Goal: Task Accomplishment & Management: Manage account settings

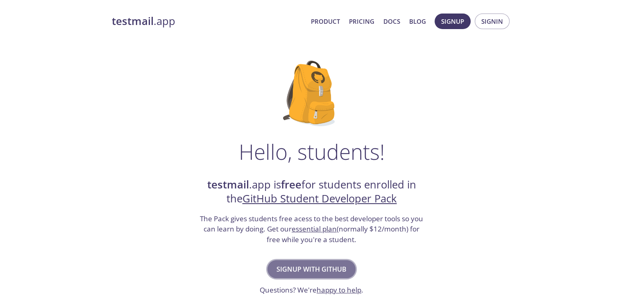
click at [333, 263] on span "Signup with GitHub" at bounding box center [312, 268] width 70 height 11
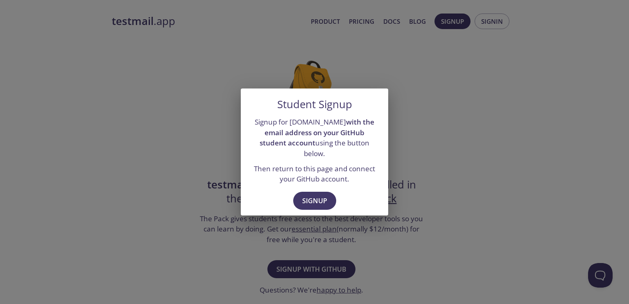
click at [281, 91] on div "Student Signup Signup for [DOMAIN_NAME] with the email address on your GitHub s…" at bounding box center [314, 152] width 629 height 304
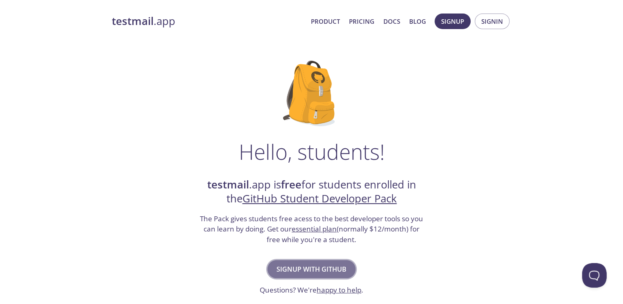
click at [294, 272] on span "Signup with GitHub" at bounding box center [312, 268] width 70 height 11
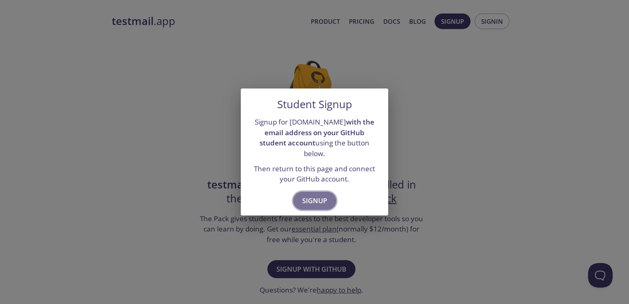
click at [313, 198] on span "Signup" at bounding box center [314, 200] width 25 height 11
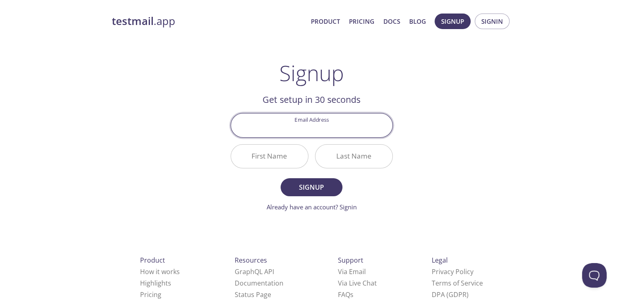
click at [313, 129] on input "Email Address" at bounding box center [311, 124] width 161 height 23
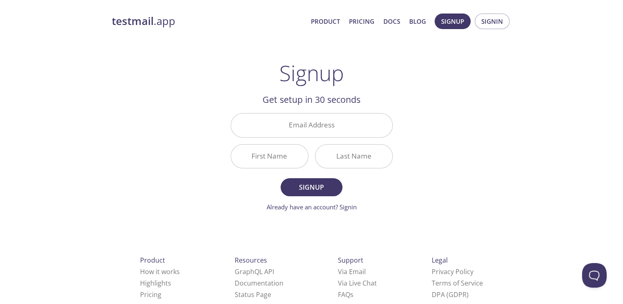
click at [170, 174] on div "testmail .app Product Pricing Docs Blog Signup Signin Signup Get setup in 30 se…" at bounding box center [311, 196] width 419 height 376
click at [298, 128] on input "Email Address" at bounding box center [311, 124] width 161 height 23
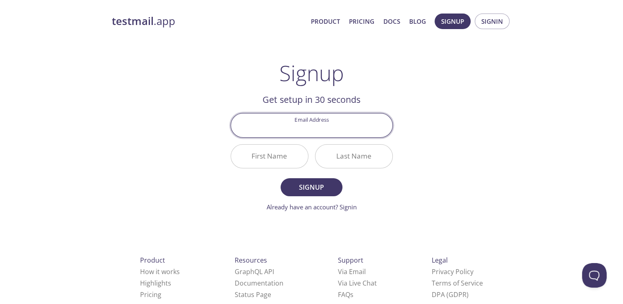
type input "[EMAIL_ADDRESS][DOMAIN_NAME]"
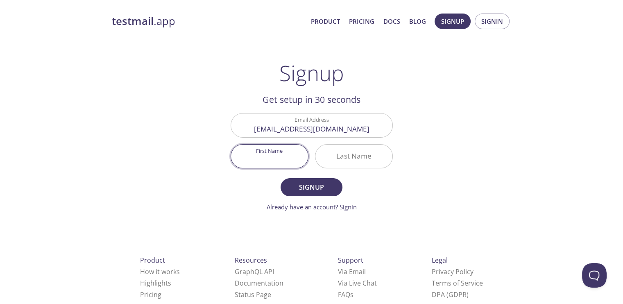
click at [272, 158] on input "First Name" at bounding box center [269, 156] width 77 height 23
type input "Gaurav"
click at [281, 178] on button "Signup" at bounding box center [311, 187] width 61 height 18
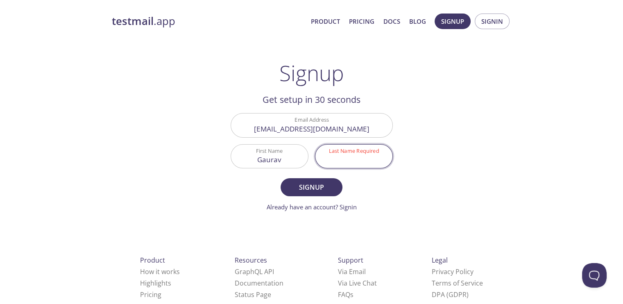
click at [324, 147] on input "Last Name Required" at bounding box center [353, 156] width 77 height 23
type input "Tiwari"
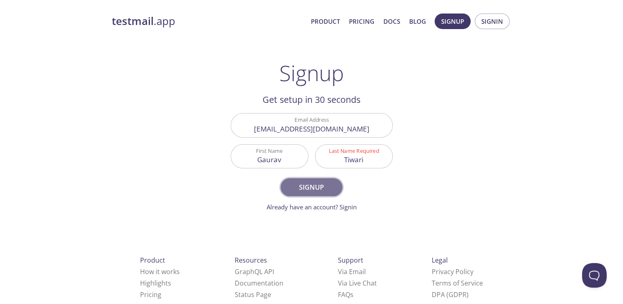
click at [323, 185] on span "Signup" at bounding box center [311, 186] width 43 height 11
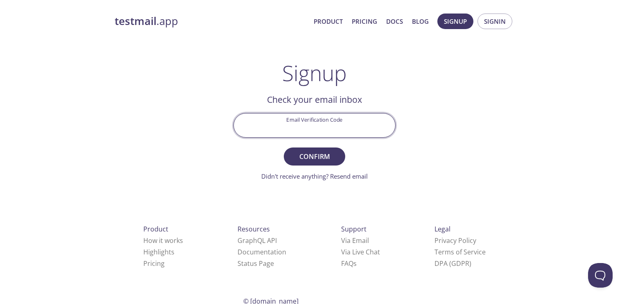
click at [322, 119] on input "Email Verification Code" at bounding box center [314, 124] width 161 height 23
type input "JH48KMU"
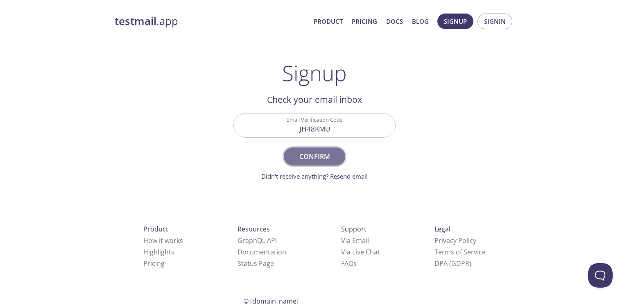
click at [301, 148] on button "Confirm" at bounding box center [314, 156] width 61 height 18
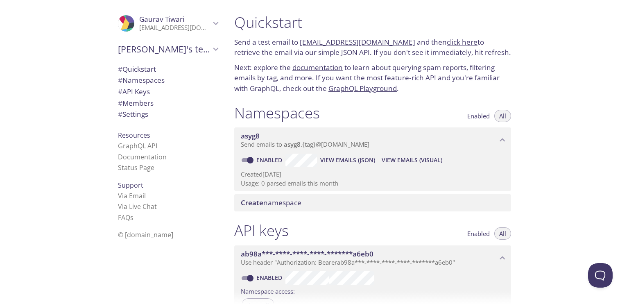
click at [146, 149] on link "GraphQL API" at bounding box center [137, 145] width 39 height 9
click at [125, 136] on span "Resources" at bounding box center [134, 135] width 32 height 9
click at [143, 159] on link "Documentation" at bounding box center [142, 156] width 49 height 9
click at [141, 94] on span "# API Keys" at bounding box center [134, 91] width 32 height 9
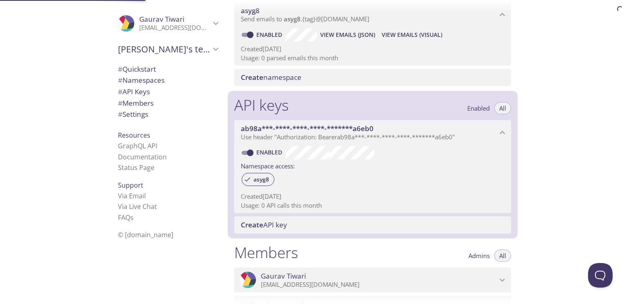
scroll to position [221, 0]
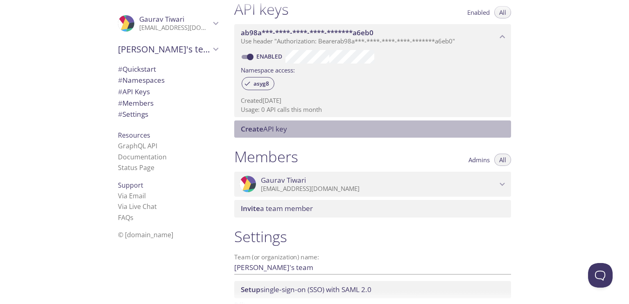
click at [256, 124] on span "Create" at bounding box center [252, 128] width 23 height 9
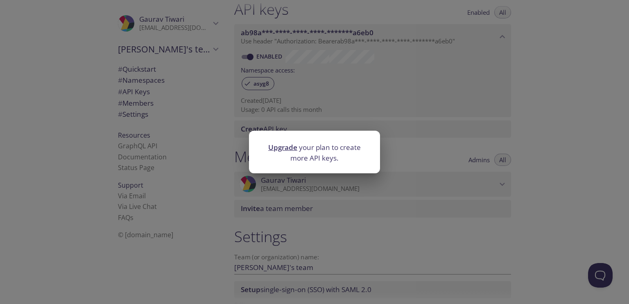
click at [227, 109] on div "Upgrade your plan to create more API keys." at bounding box center [314, 152] width 629 height 304
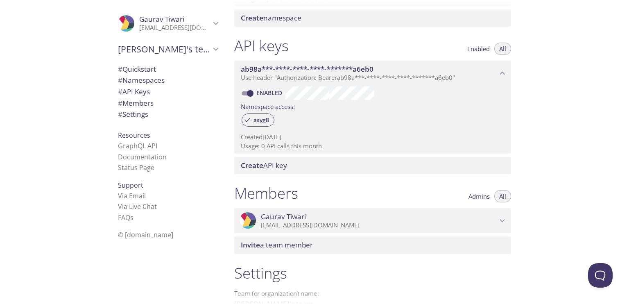
scroll to position [184, 0]
click at [127, 77] on span "# Namespaces" at bounding box center [141, 79] width 47 height 9
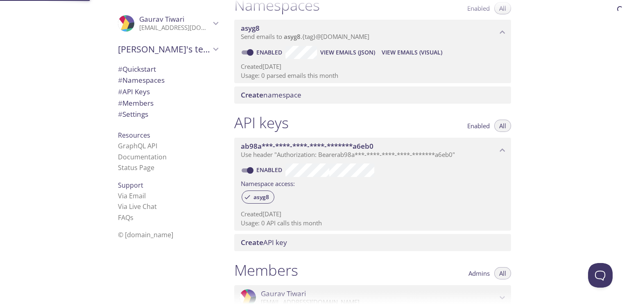
scroll to position [103, 0]
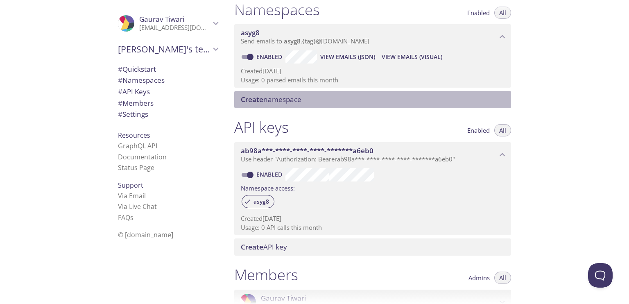
click at [286, 101] on span "Create namespace" at bounding box center [271, 99] width 61 height 9
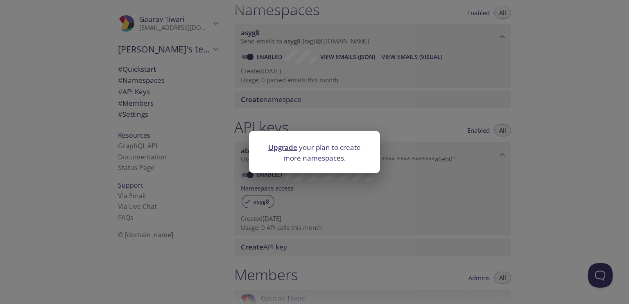
click at [213, 77] on div "Upgrade your plan to create more namespaces." at bounding box center [314, 152] width 629 height 304
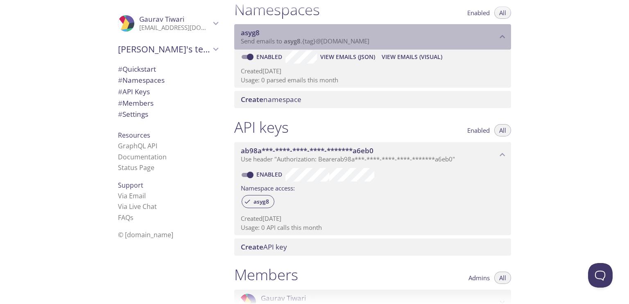
click at [347, 48] on div "asyg8 Send emails to asyg8 . {tag} @inbox.testmail.app" at bounding box center [372, 36] width 277 height 25
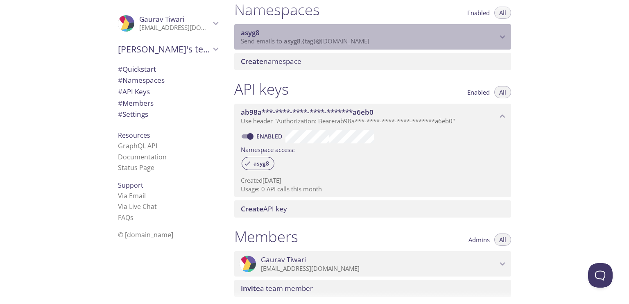
click at [347, 48] on div "asyg8 Send emails to asyg8 . {tag} @inbox.testmail.app" at bounding box center [372, 36] width 277 height 25
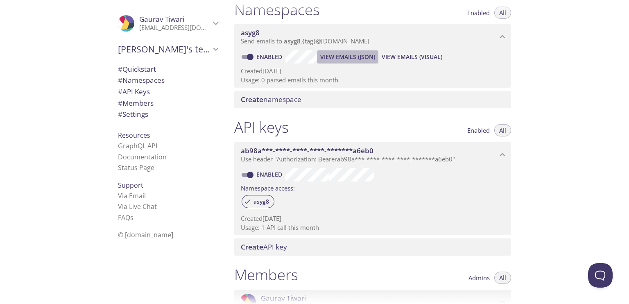
click at [340, 54] on span "View Emails (JSON)" at bounding box center [347, 57] width 55 height 10
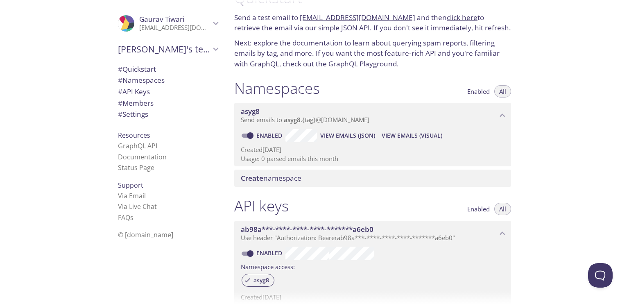
scroll to position [21, 0]
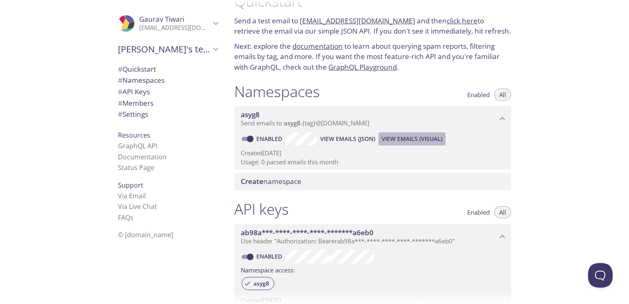
click at [400, 137] on span "View Emails (Visual)" at bounding box center [412, 139] width 61 height 10
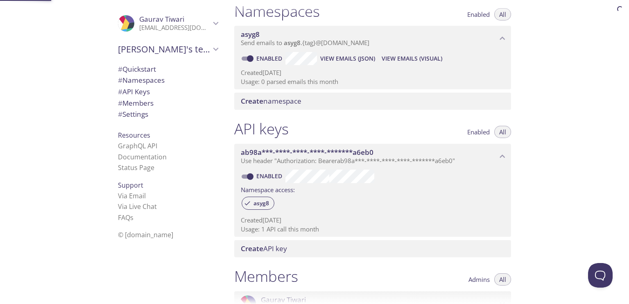
scroll to position [103, 0]
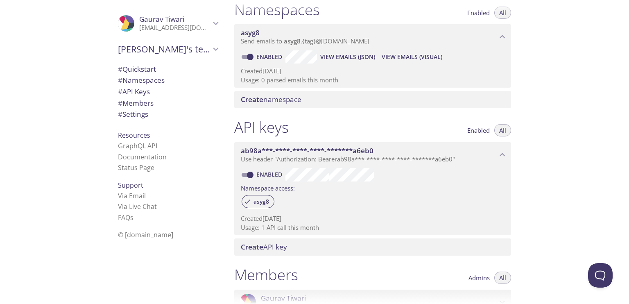
click at [337, 238] on div "Create API key" at bounding box center [372, 246] width 277 height 17
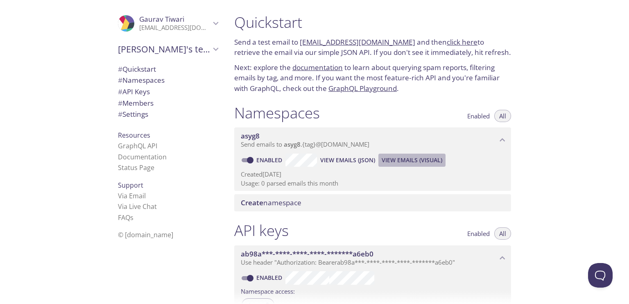
click at [393, 164] on span "View Emails (Visual)" at bounding box center [412, 160] width 61 height 10
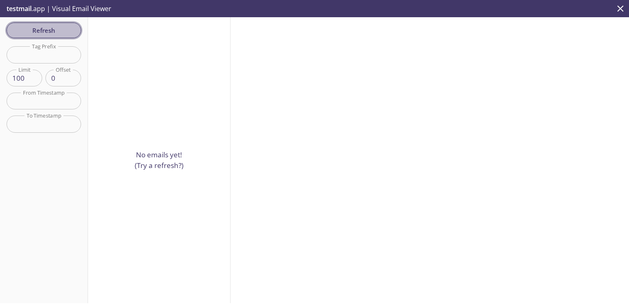
click at [54, 26] on span "Refresh" at bounding box center [43, 30] width 61 height 11
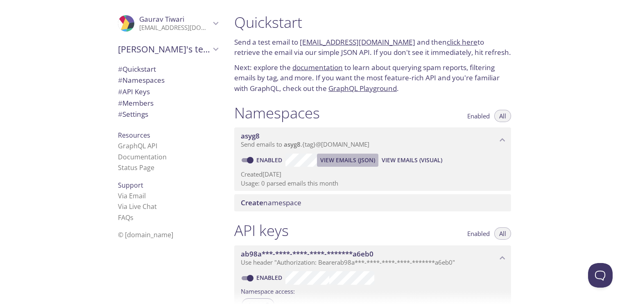
click at [333, 158] on span "View Emails (JSON)" at bounding box center [347, 160] width 55 height 10
